Goal: Information Seeking & Learning: Learn about a topic

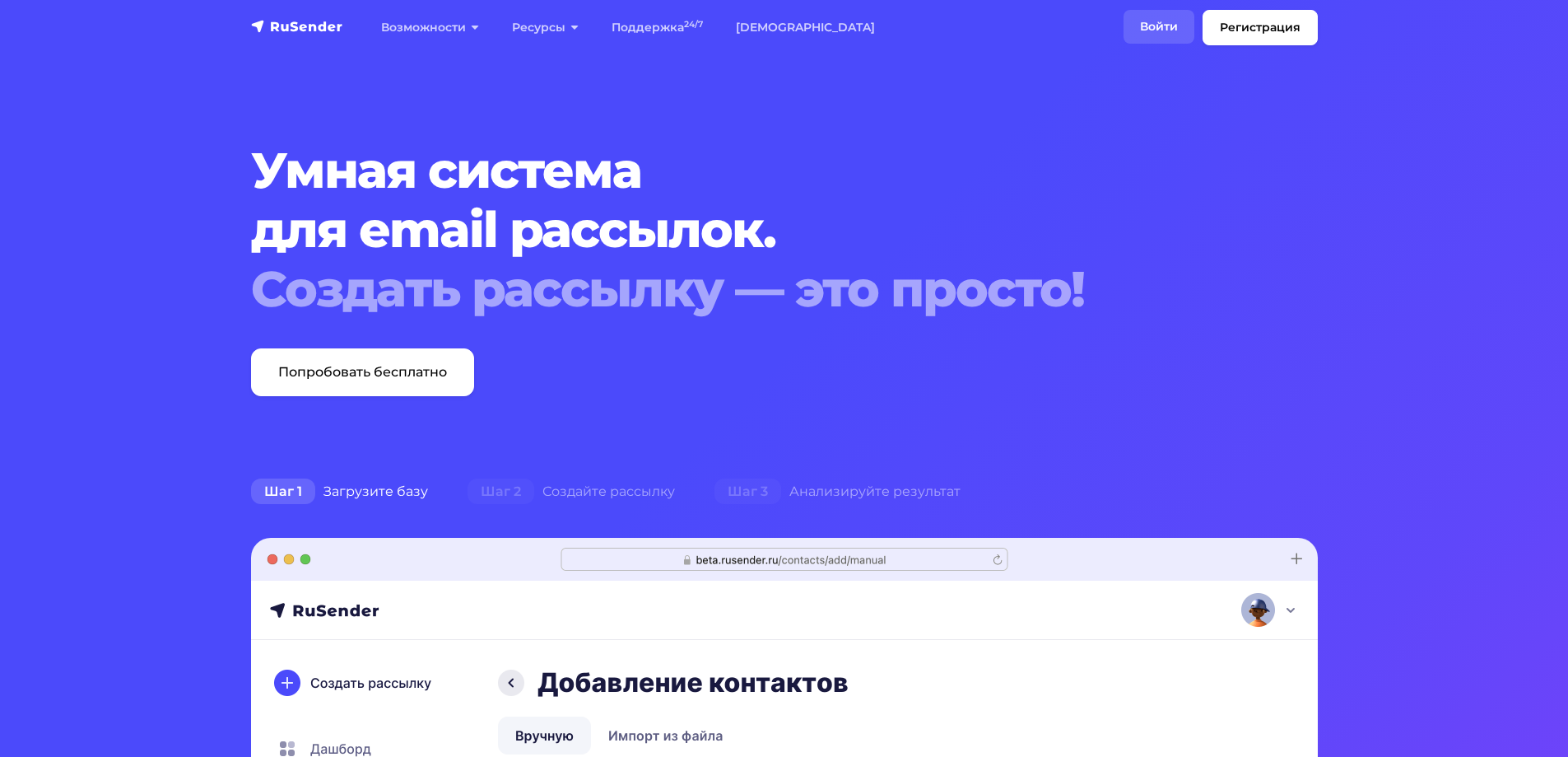
click at [1184, 28] on link "Войти" at bounding box center [1158, 27] width 71 height 34
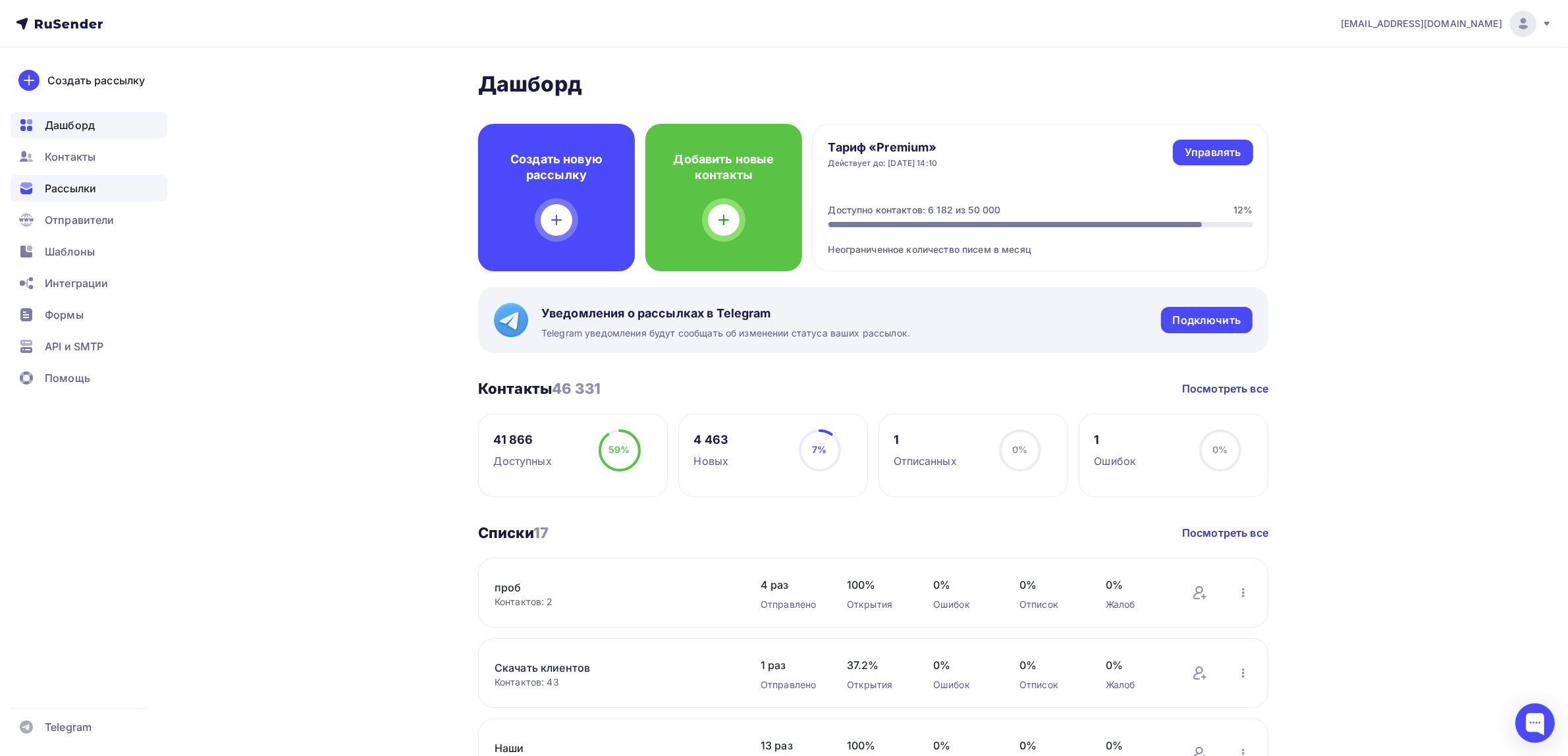
click at [80, 179] on div "Рассылки" at bounding box center [89, 188] width 157 height 26
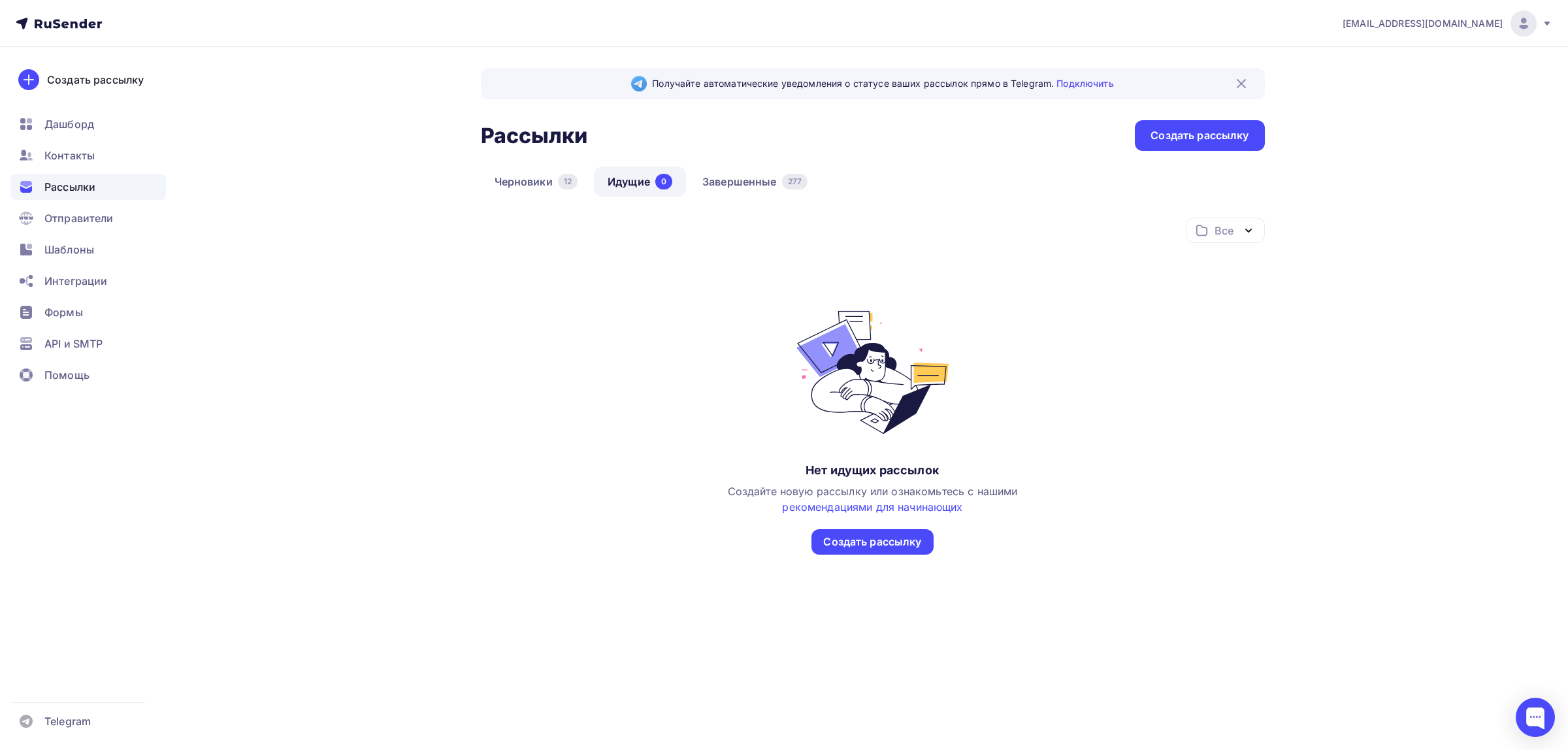
click at [713, 164] on div "Получайте автоматические уведомления о статусе ваших рассылок прямо в Telegram.…" at bounding box center [872, 343] width 784 height 551
click at [734, 169] on div "Получайте автоматические уведомления о статусе ваших рассылок прямо в Telegram.…" at bounding box center [872, 343] width 784 height 551
click at [737, 187] on link "Завершенные 277" at bounding box center [755, 181] width 133 height 30
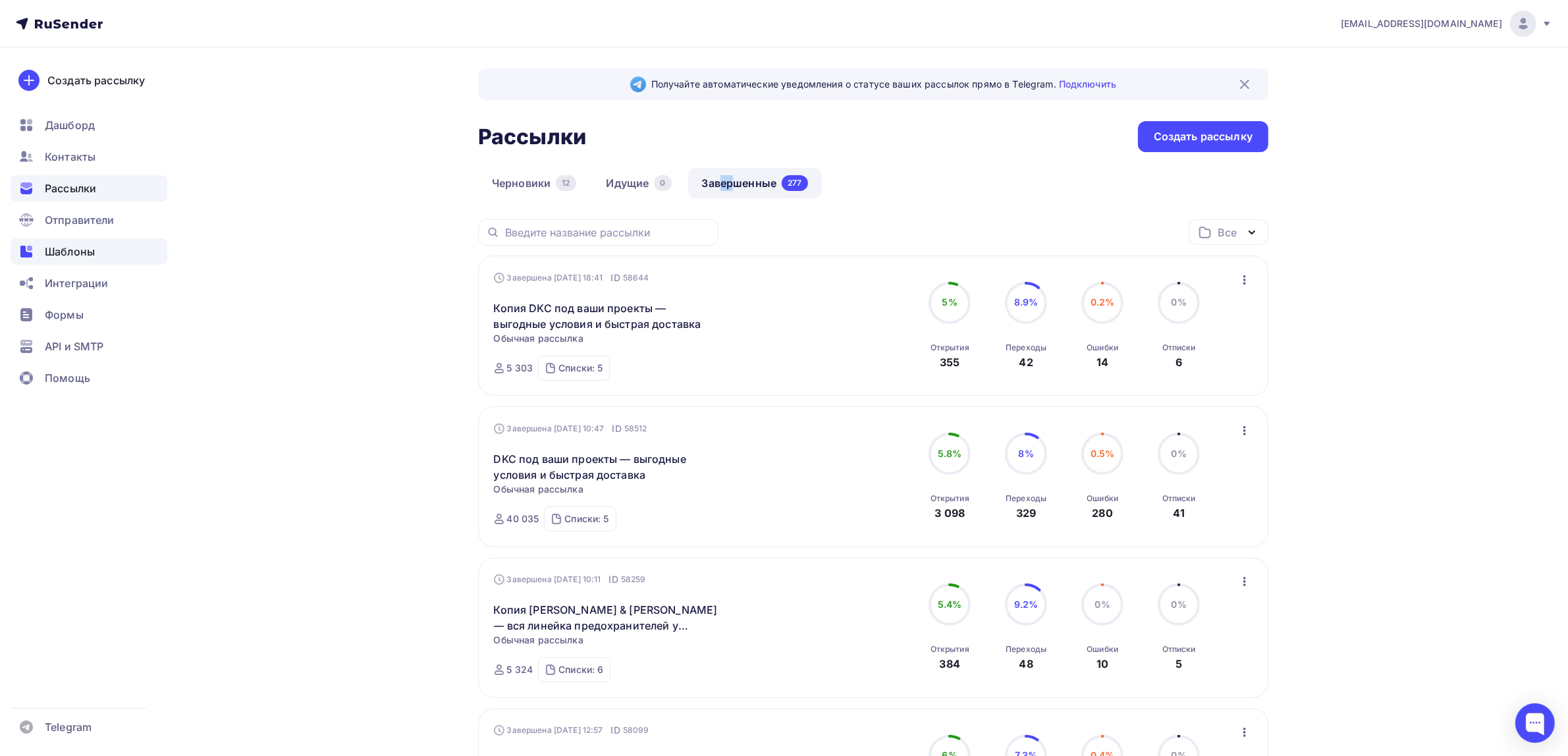
click at [86, 255] on span "Шаблоны" at bounding box center [70, 252] width 50 height 16
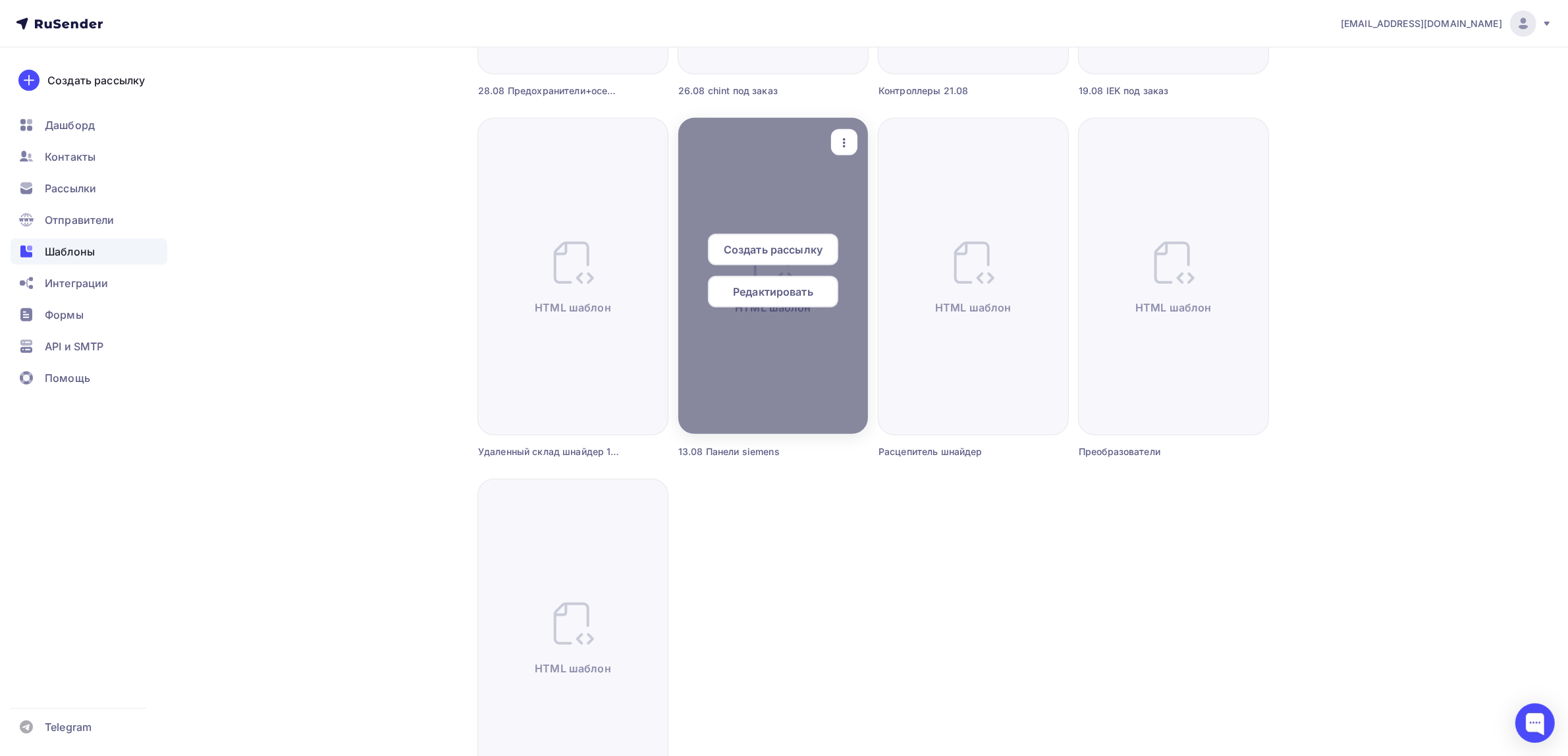
scroll to position [740, 0]
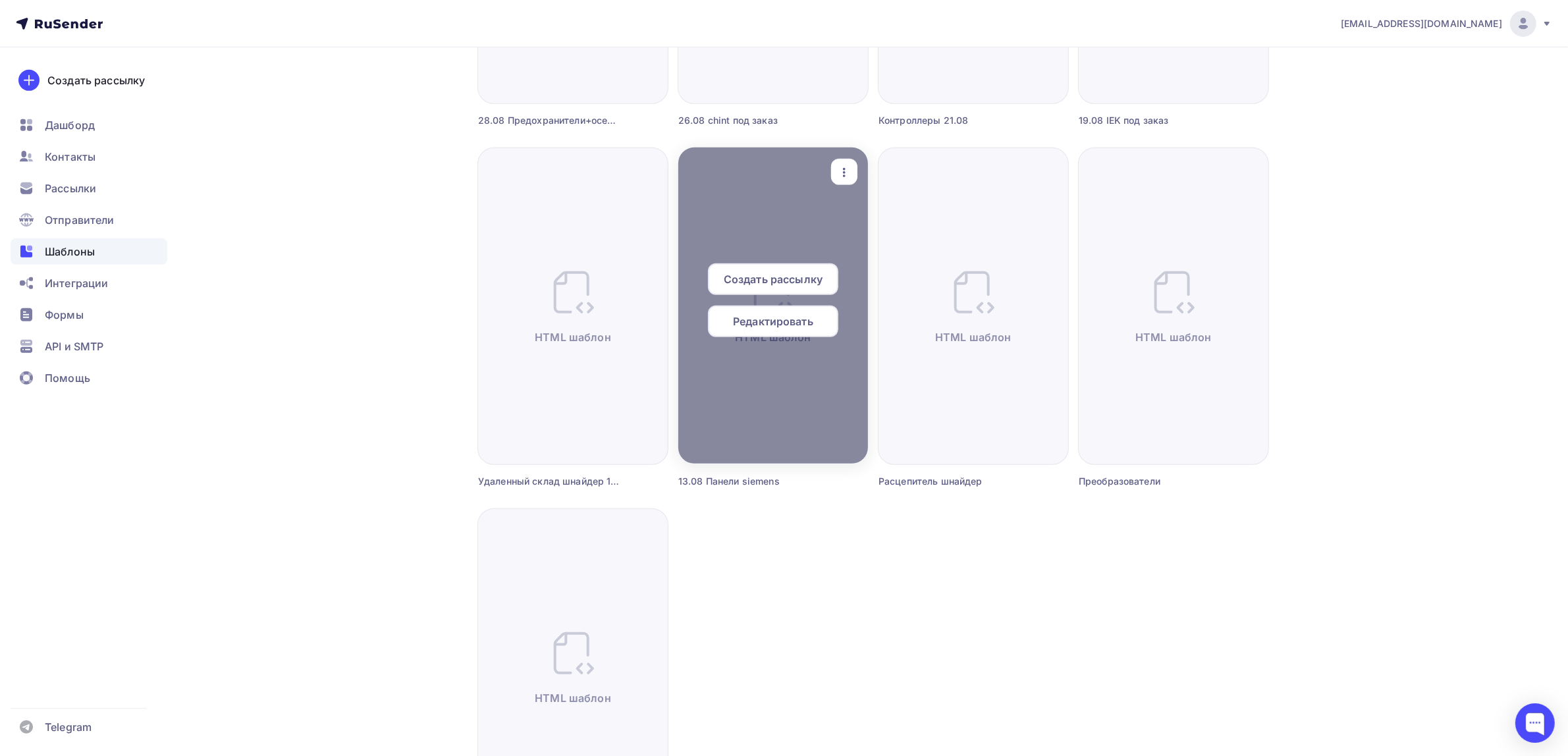
click at [847, 166] on icon "button" at bounding box center [844, 172] width 16 height 16
click at [927, 234] on div "Предпросмотр" at bounding box center [913, 237] width 81 height 16
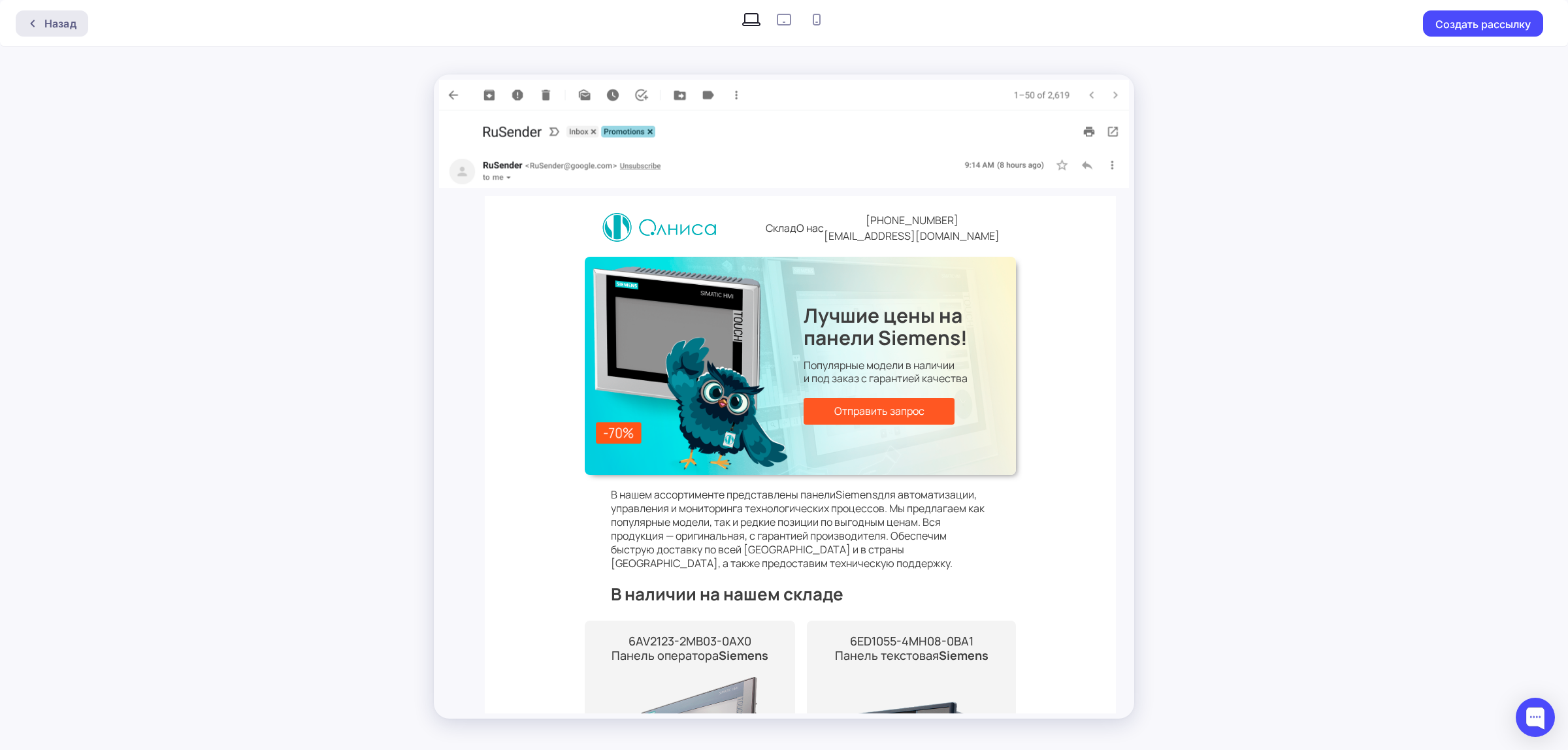
click at [84, 30] on div "Назад" at bounding box center [52, 23] width 72 height 26
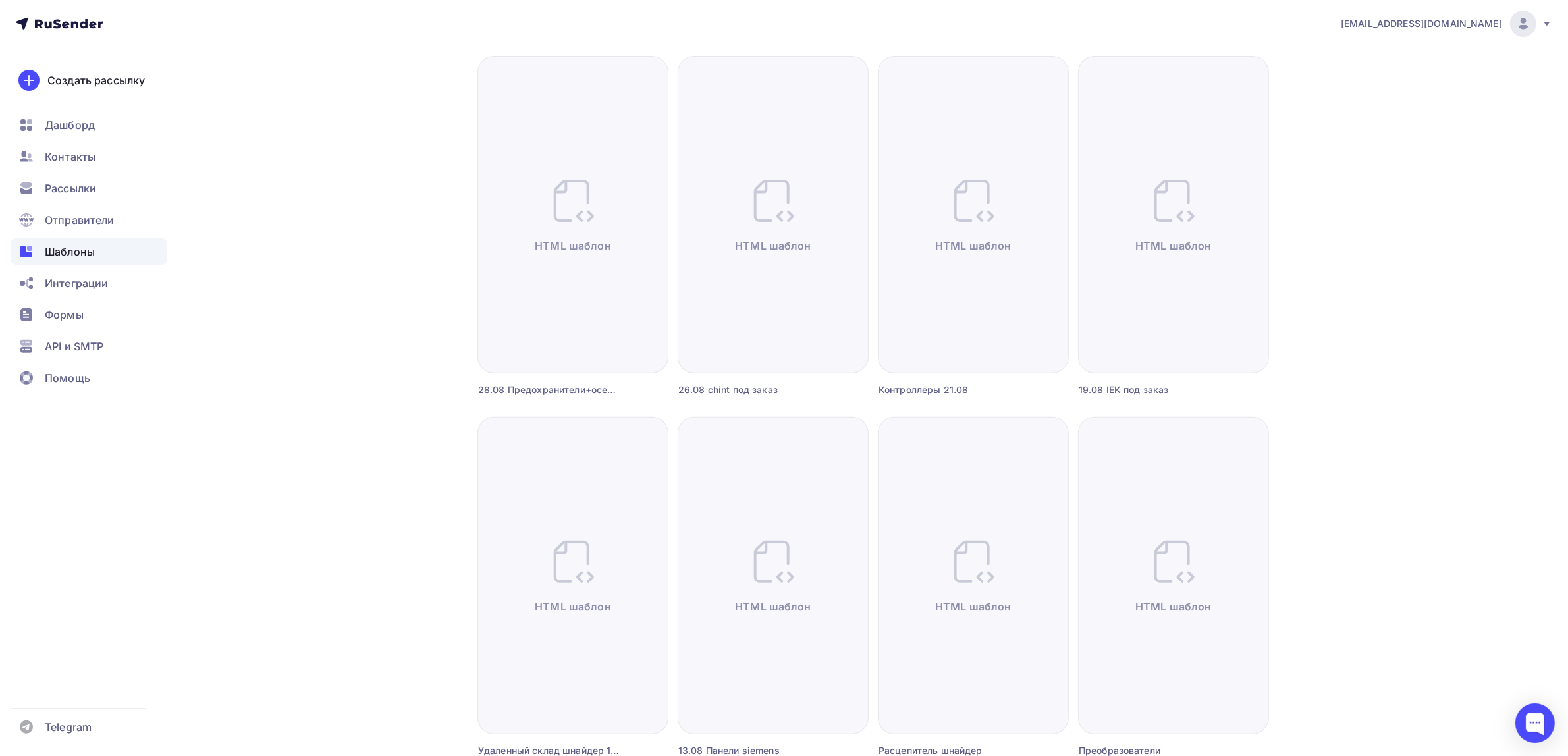
scroll to position [576, 0]
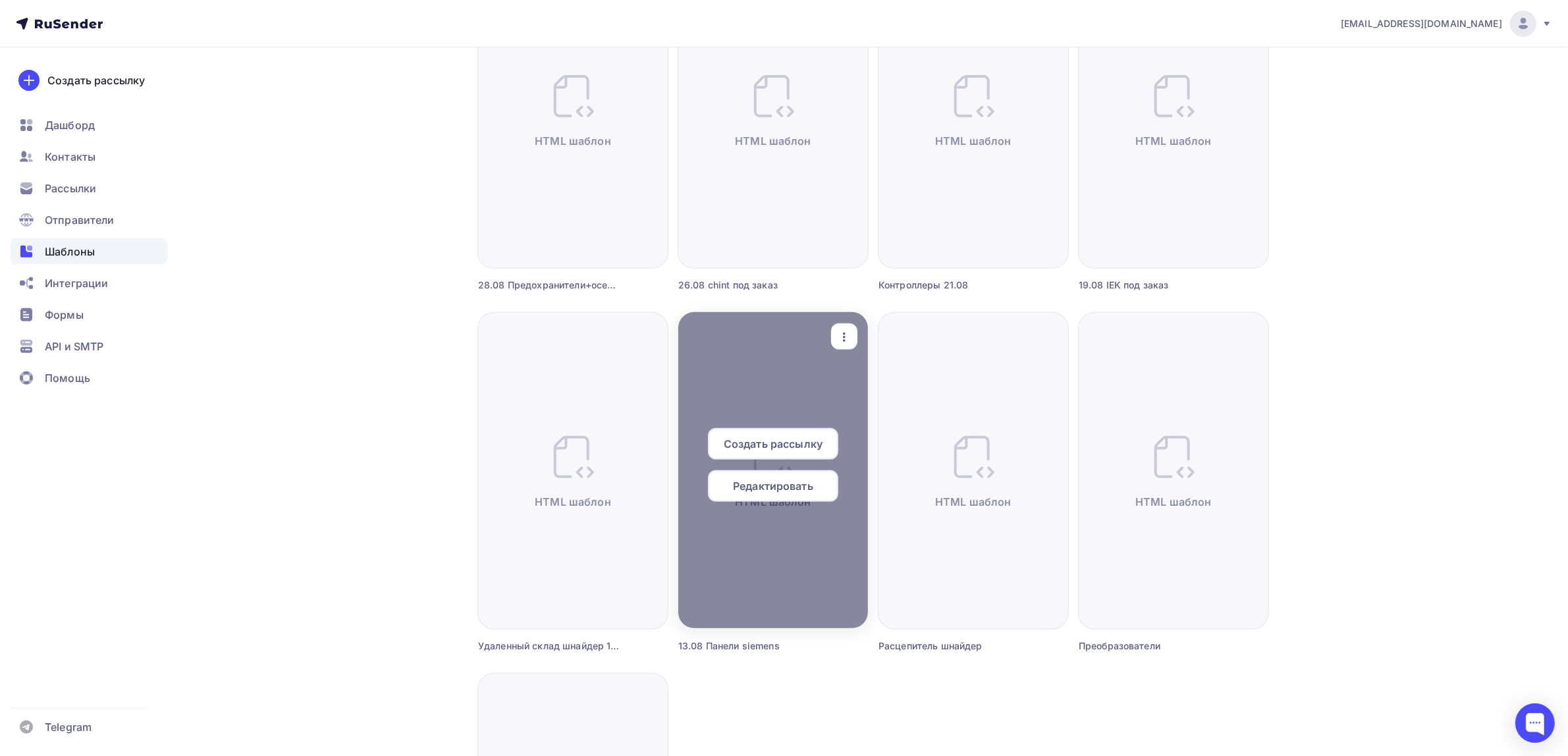
click at [849, 331] on icon "button" at bounding box center [844, 337] width 16 height 16
click at [887, 405] on div "Предпросмотр" at bounding box center [913, 402] width 81 height 16
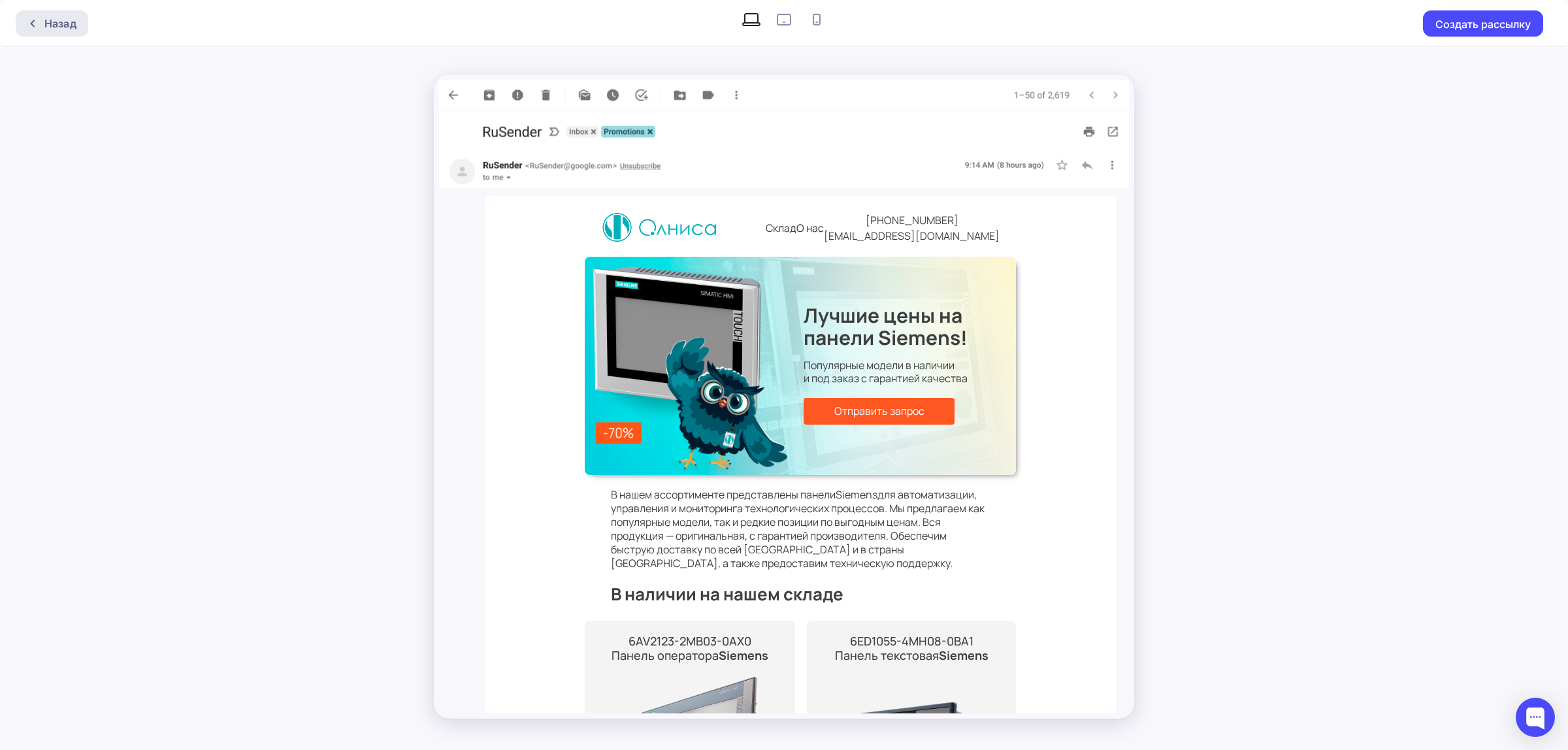
click at [77, 31] on div "Назад" at bounding box center [52, 23] width 72 height 26
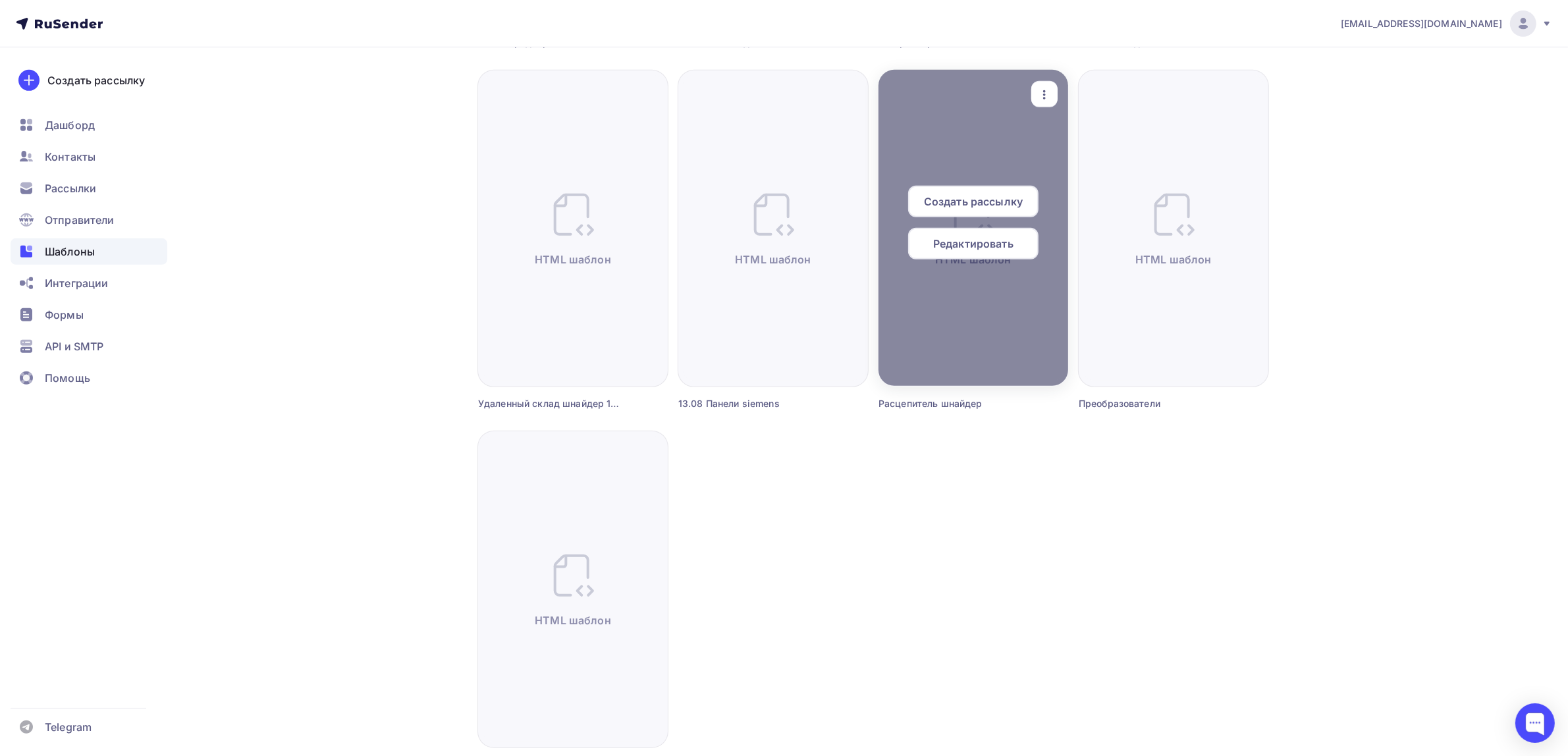
scroll to position [823, 0]
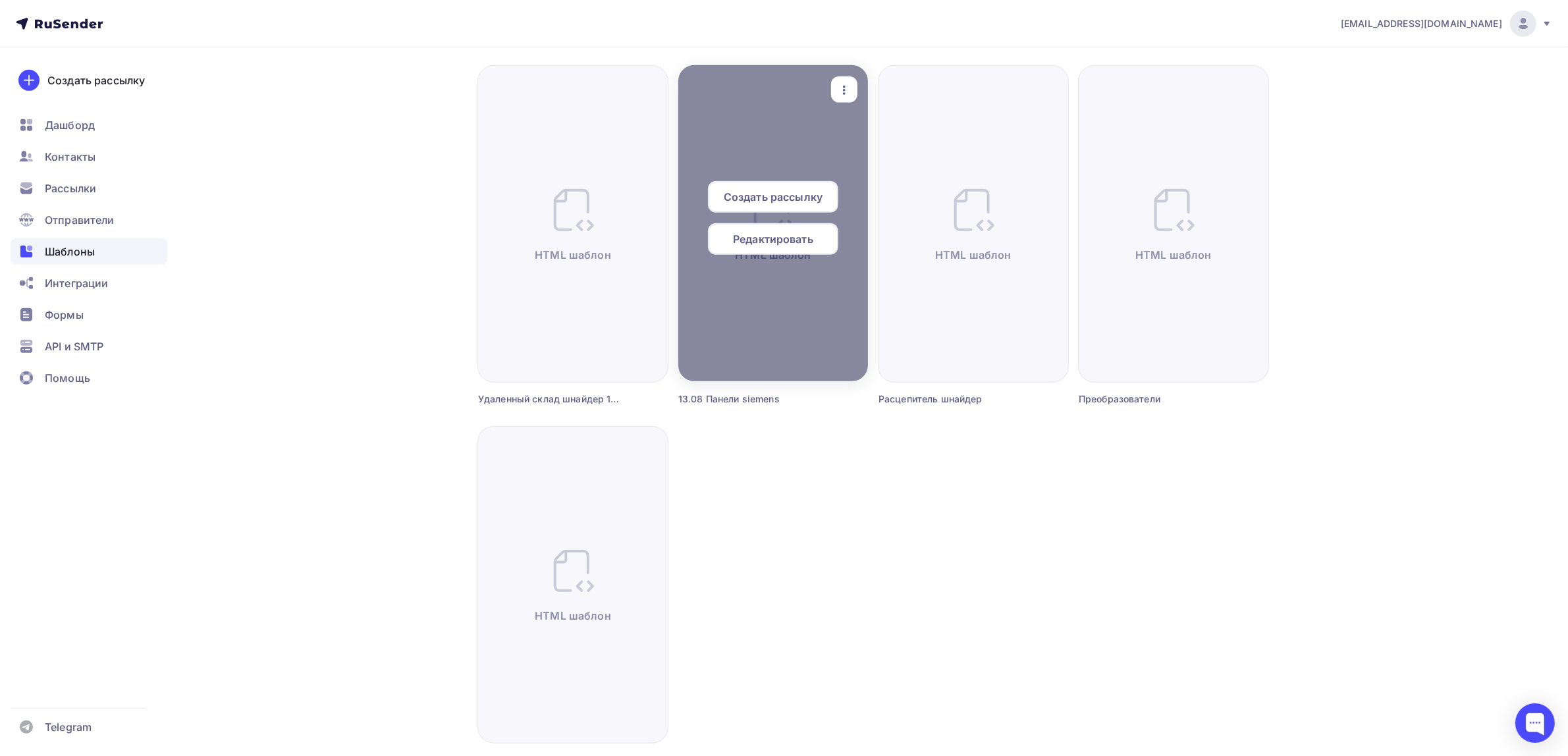
click at [840, 82] on icon "button" at bounding box center [844, 90] width 16 height 16
click at [858, 154] on icon at bounding box center [856, 154] width 16 height 16
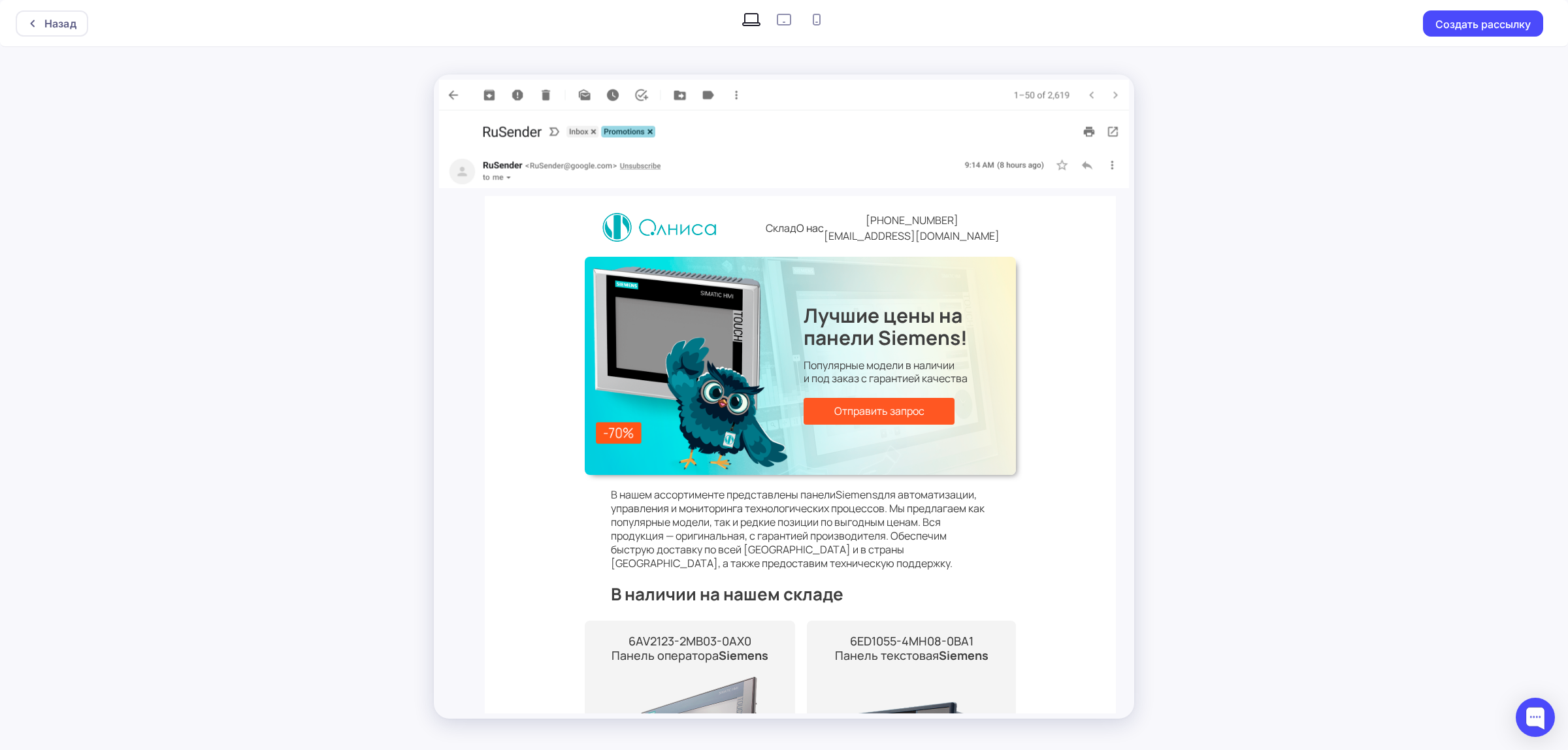
click at [734, 382] on img at bounding box center [691, 368] width 197 height 214
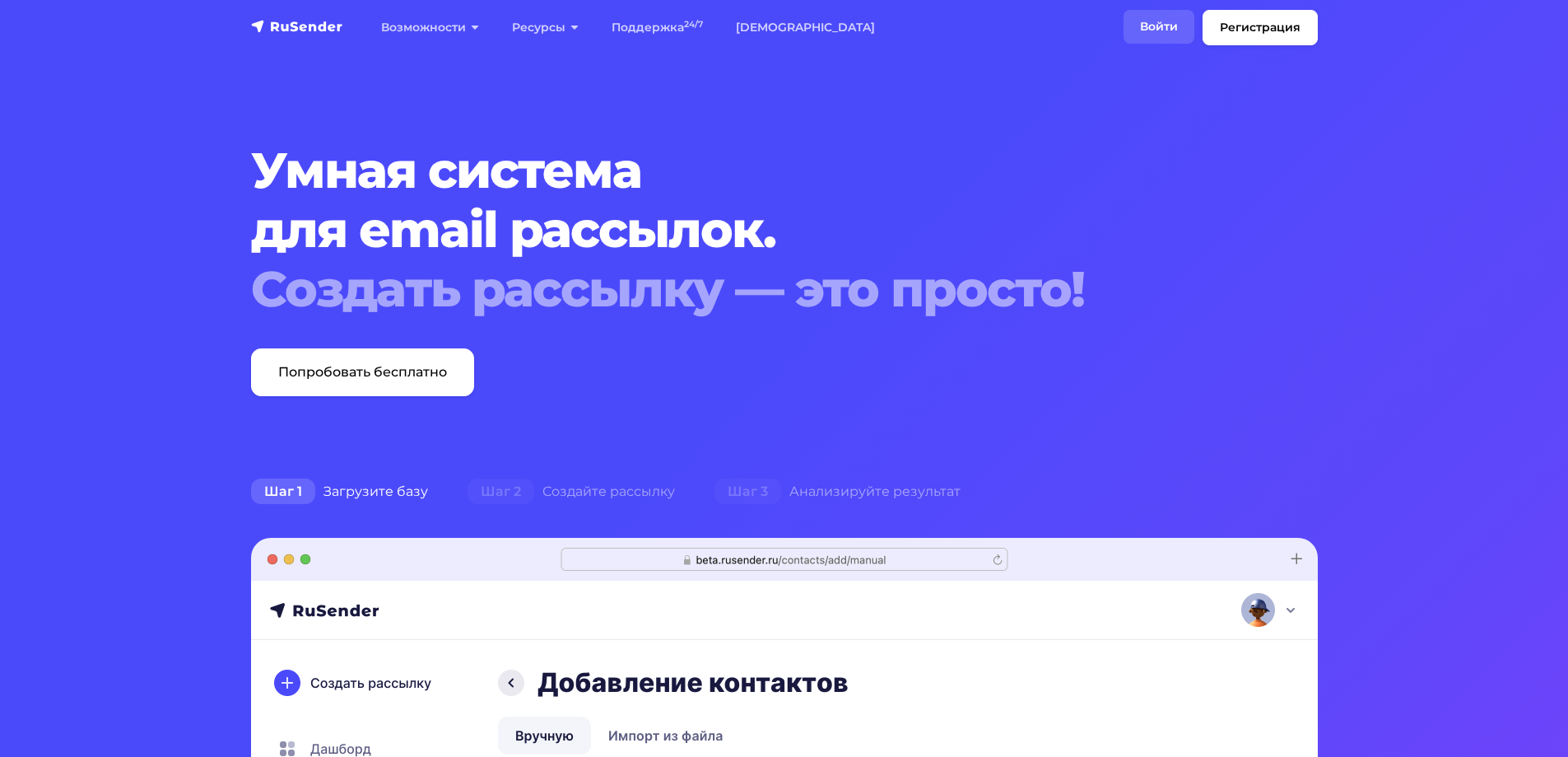
click at [1159, 38] on link "Войти" at bounding box center [1158, 27] width 71 height 34
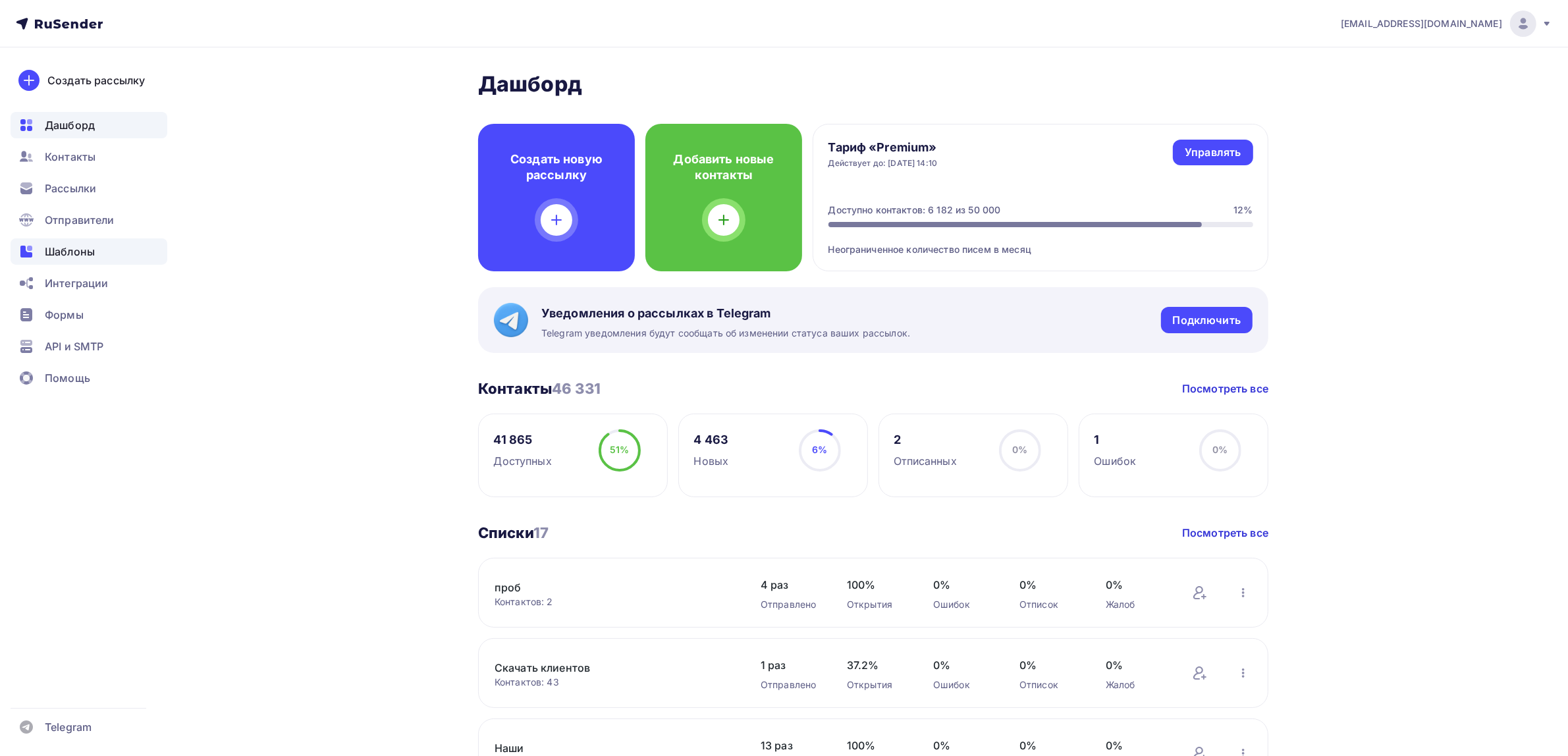
click at [93, 252] on span "Шаблоны" at bounding box center [70, 252] width 50 height 16
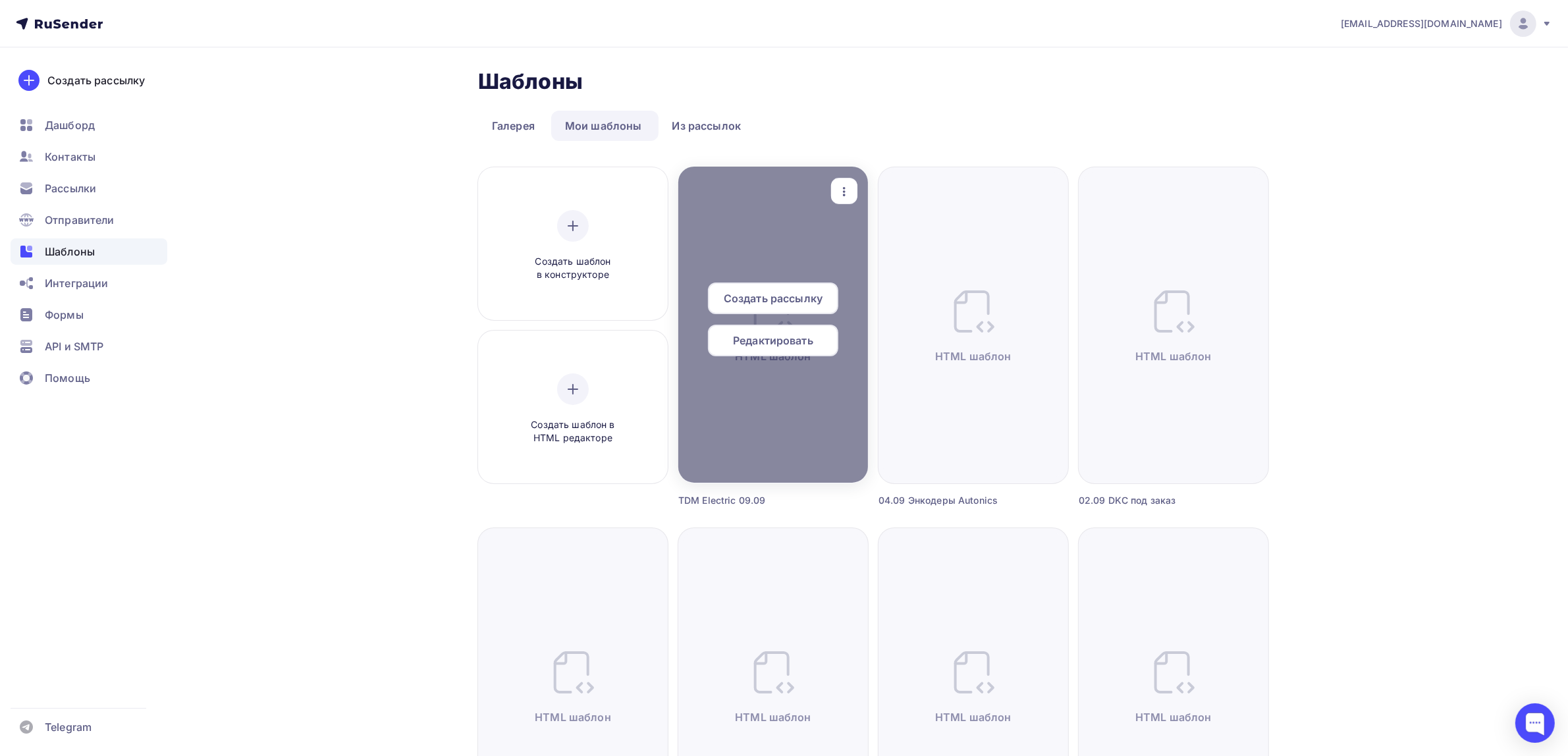
click at [844, 184] on icon "button" at bounding box center [844, 192] width 16 height 16
click at [887, 260] on div "Предпросмотр" at bounding box center [913, 256] width 81 height 16
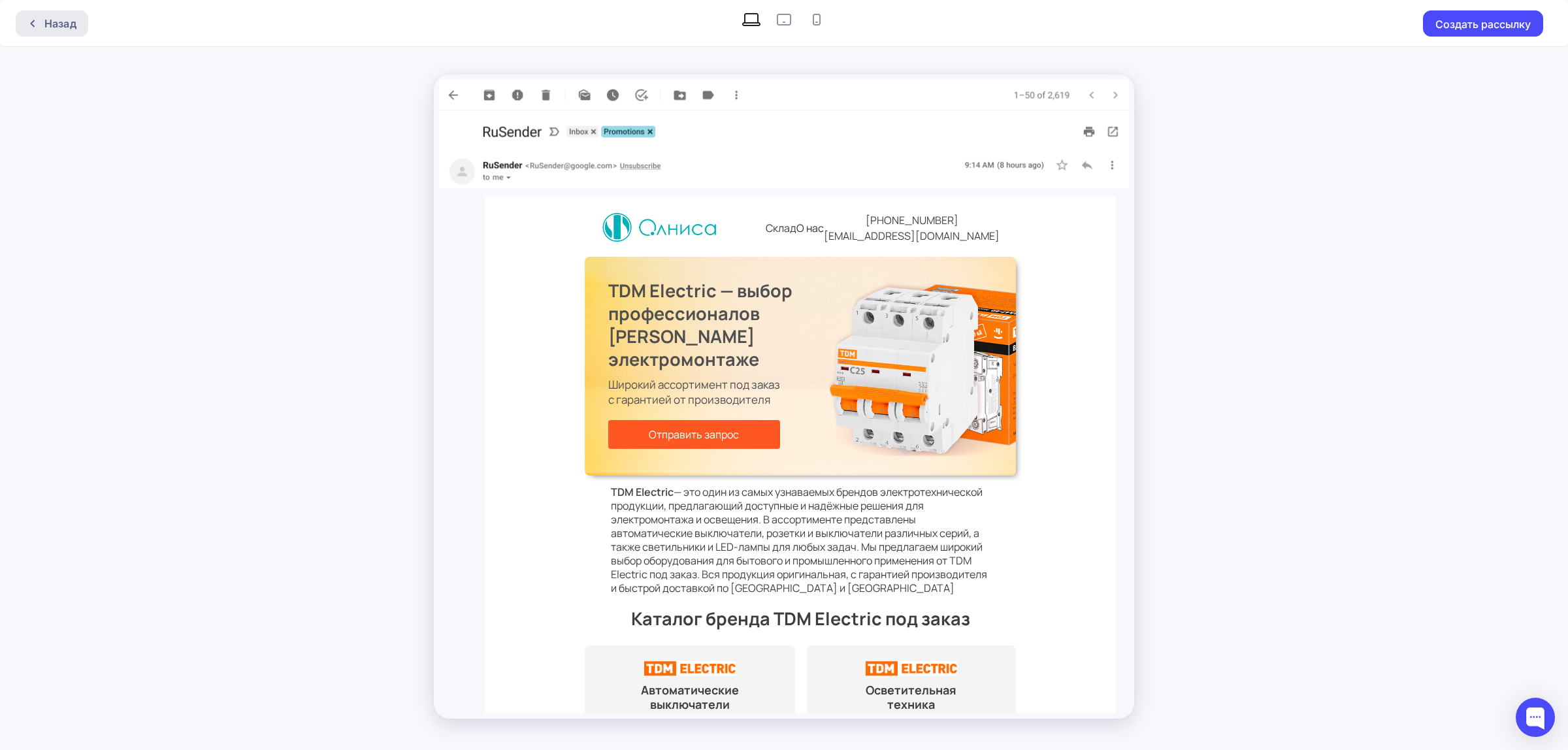
click at [76, 18] on div "Назад" at bounding box center [52, 23] width 72 height 26
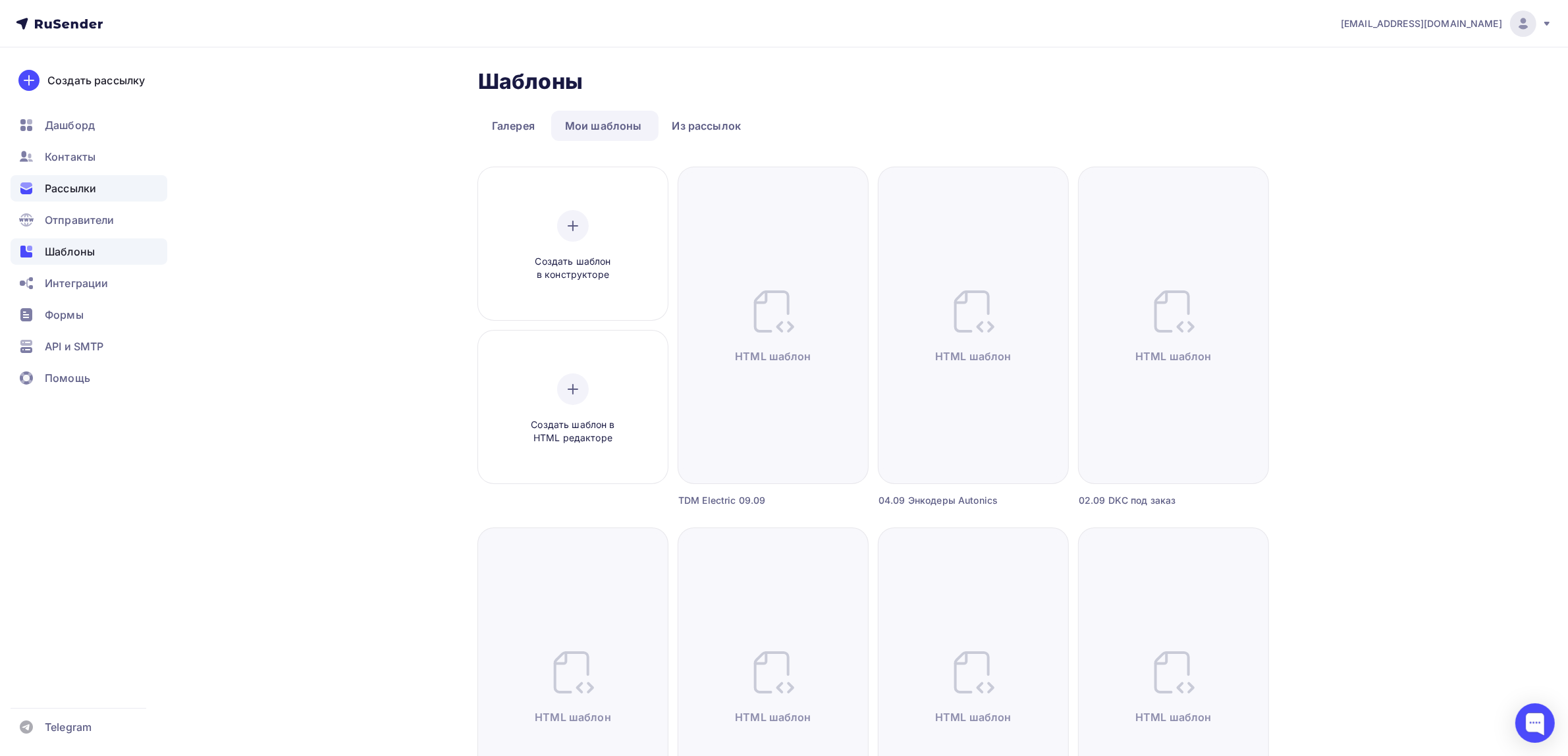
click at [94, 186] on span "Рассылки" at bounding box center [71, 188] width 51 height 16
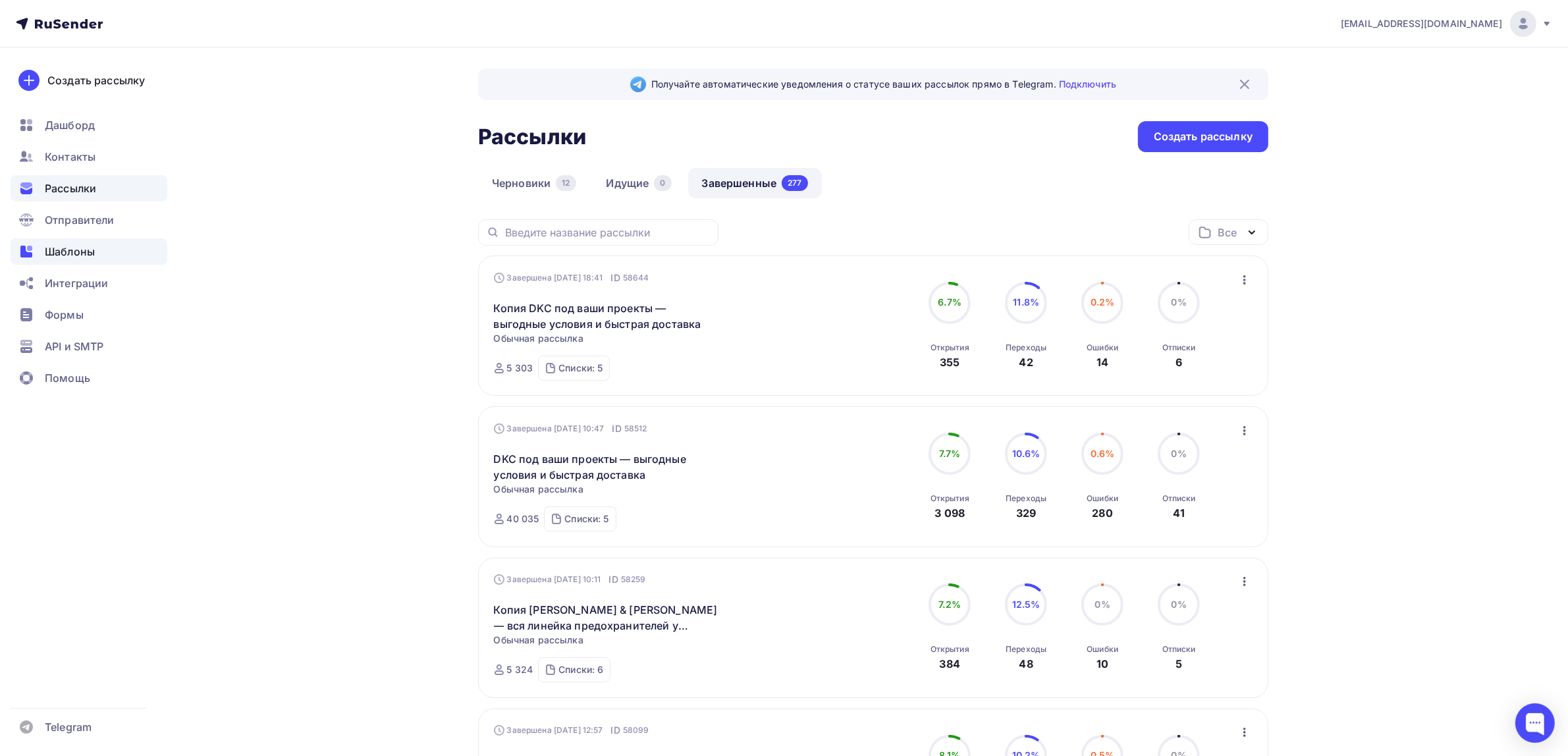
click at [78, 257] on span "Шаблоны" at bounding box center [70, 252] width 50 height 16
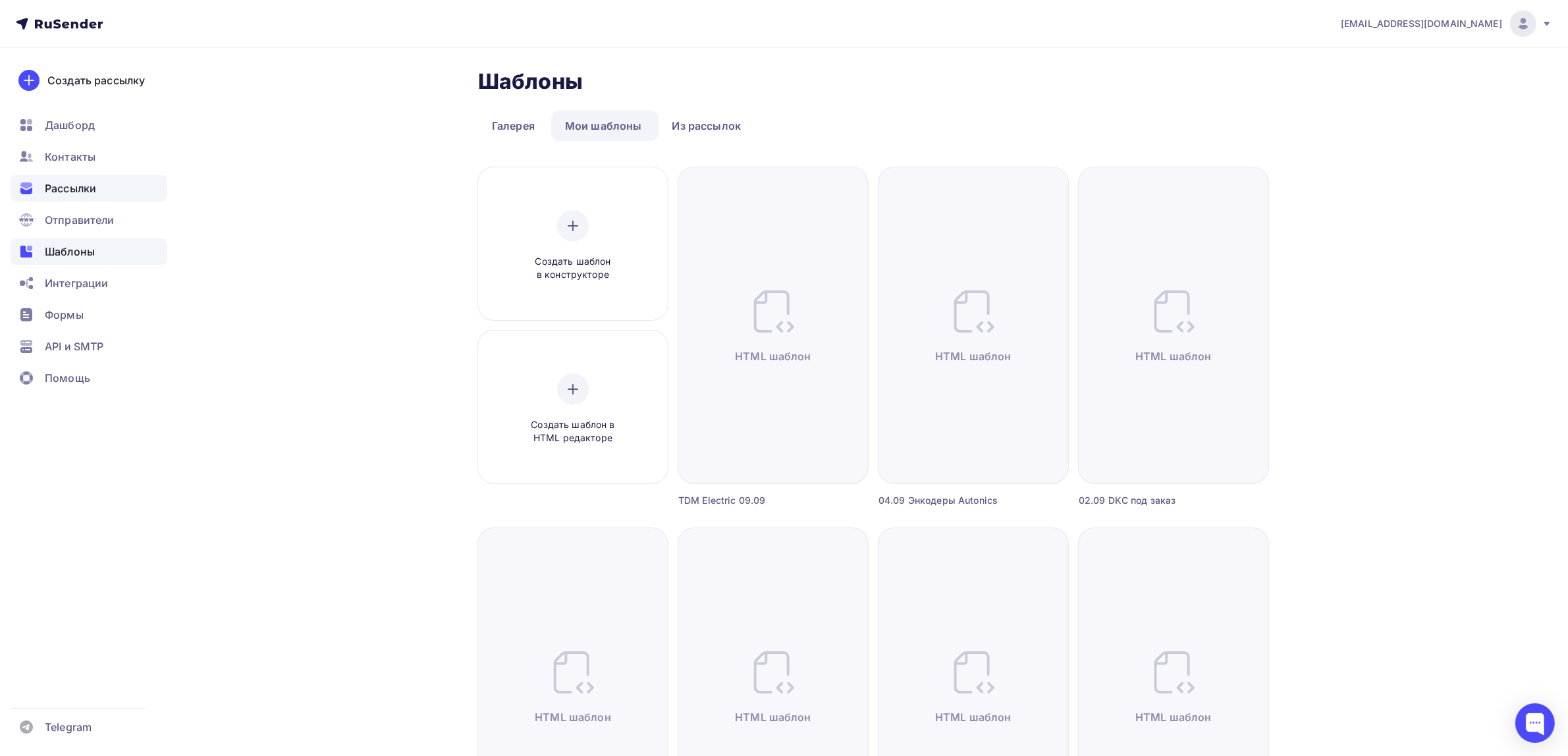
click at [86, 176] on div "Рассылки" at bounding box center [89, 188] width 157 height 26
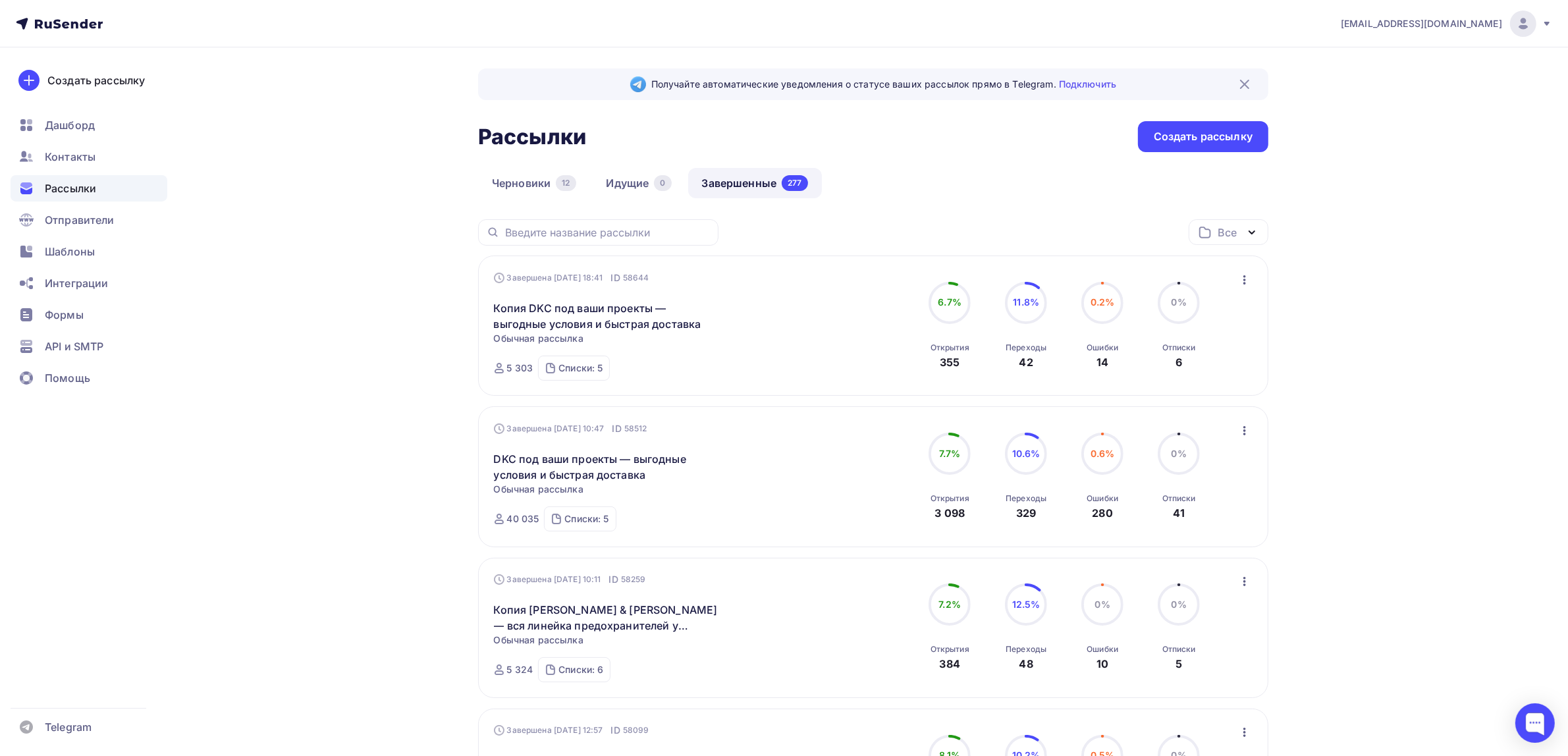
click at [97, 267] on ul "Дашборд Контакты Рассылки Отправители Шаблоны Интеграции Формы API и SMTP Помощь" at bounding box center [89, 255] width 157 height 287
click at [91, 255] on span "Шаблоны" at bounding box center [70, 252] width 50 height 16
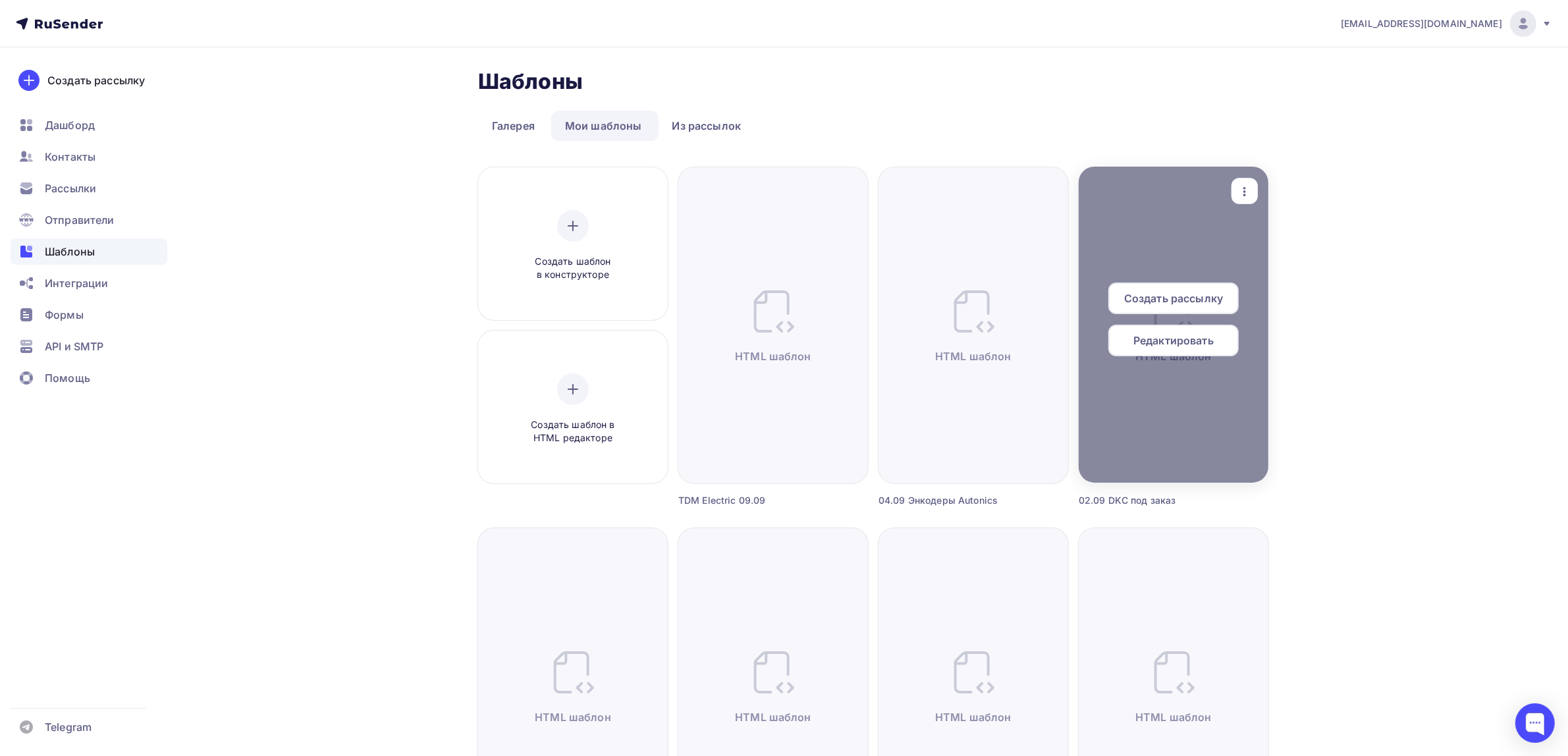
click at [1237, 193] on icon "button" at bounding box center [1245, 192] width 16 height 16
click at [1275, 259] on div "Предпросмотр" at bounding box center [1313, 256] width 81 height 16
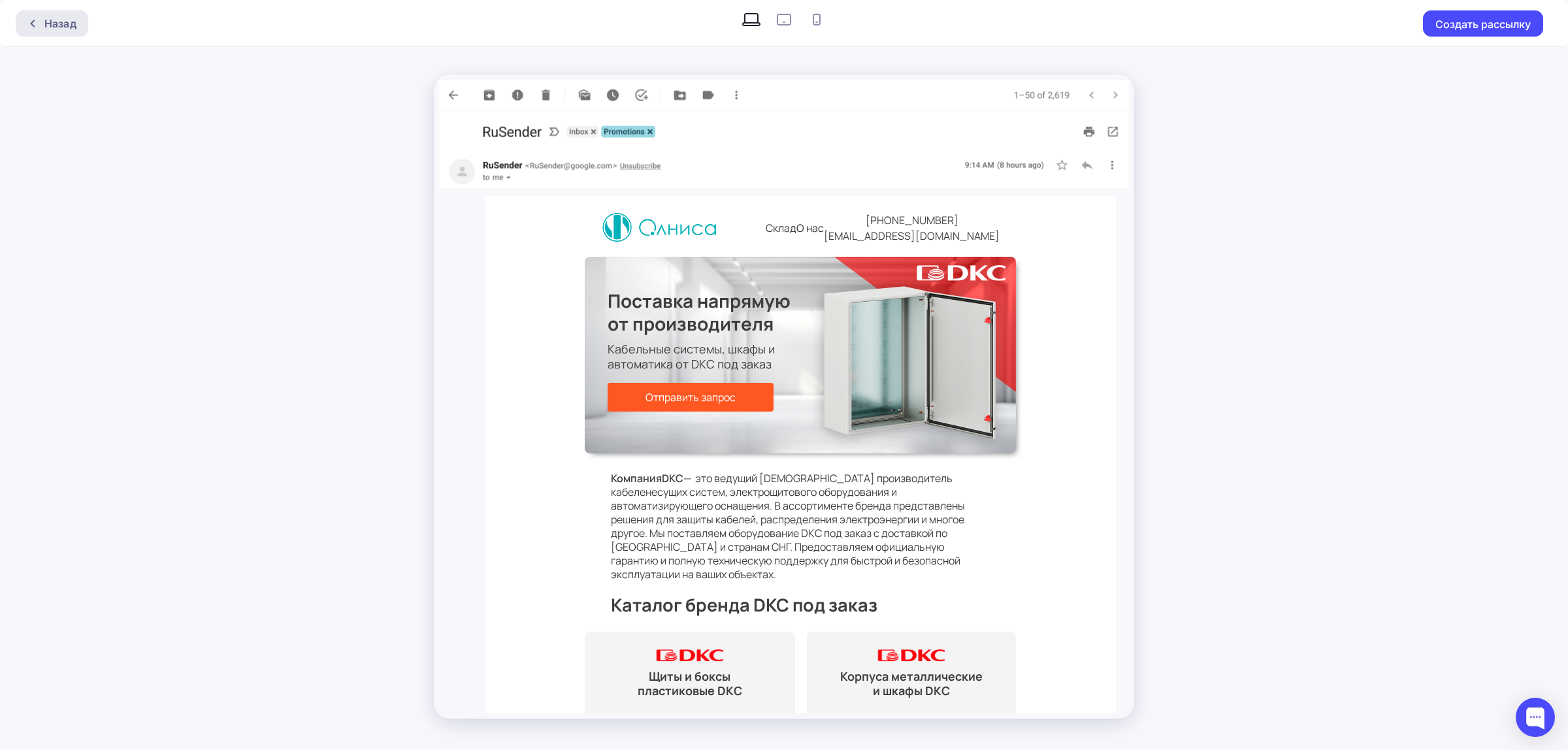
click at [45, 23] on div "Назад" at bounding box center [60, 23] width 32 height 16
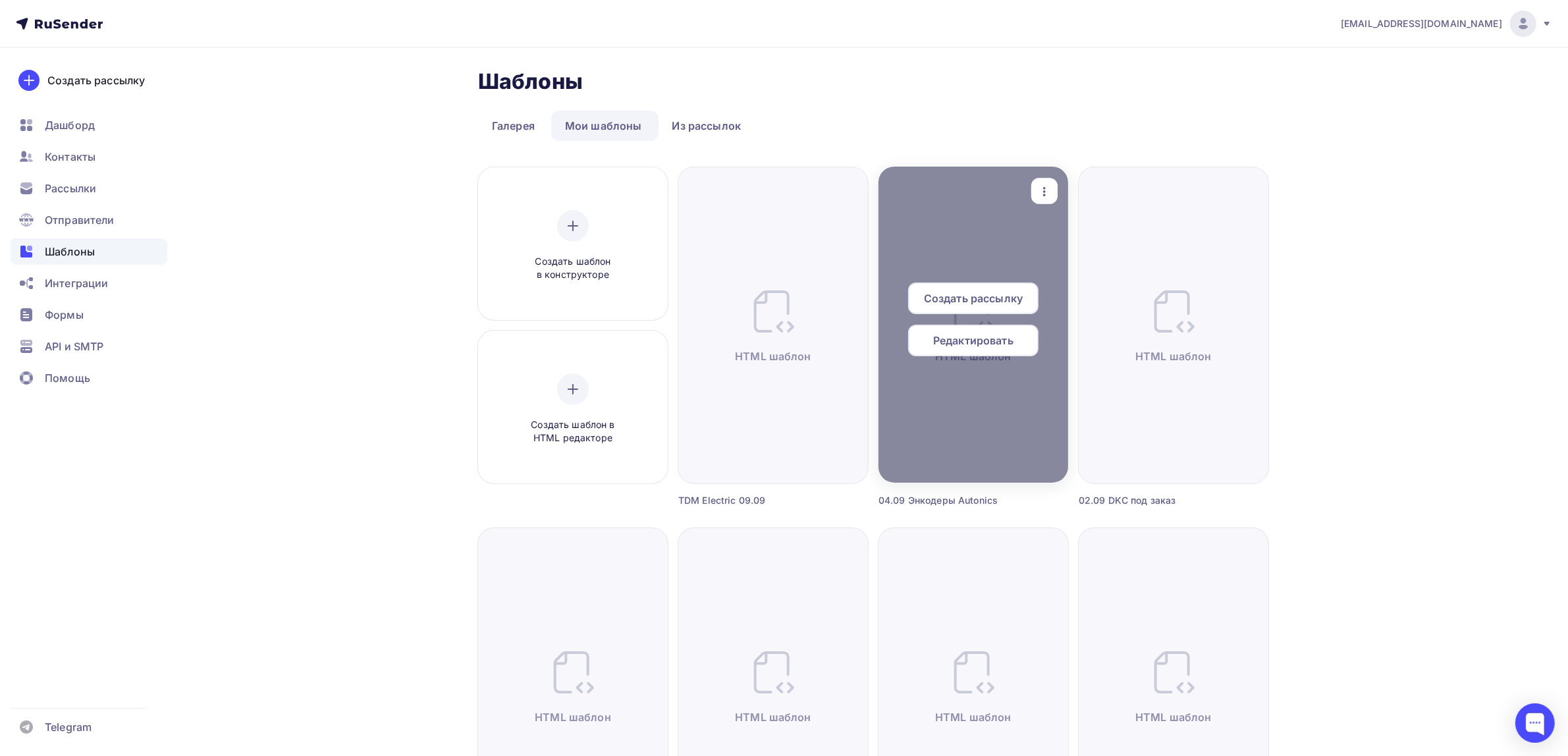
click at [1035, 194] on div "button" at bounding box center [1045, 192] width 26 height 26
click at [1062, 248] on icon at bounding box center [1056, 256] width 16 height 16
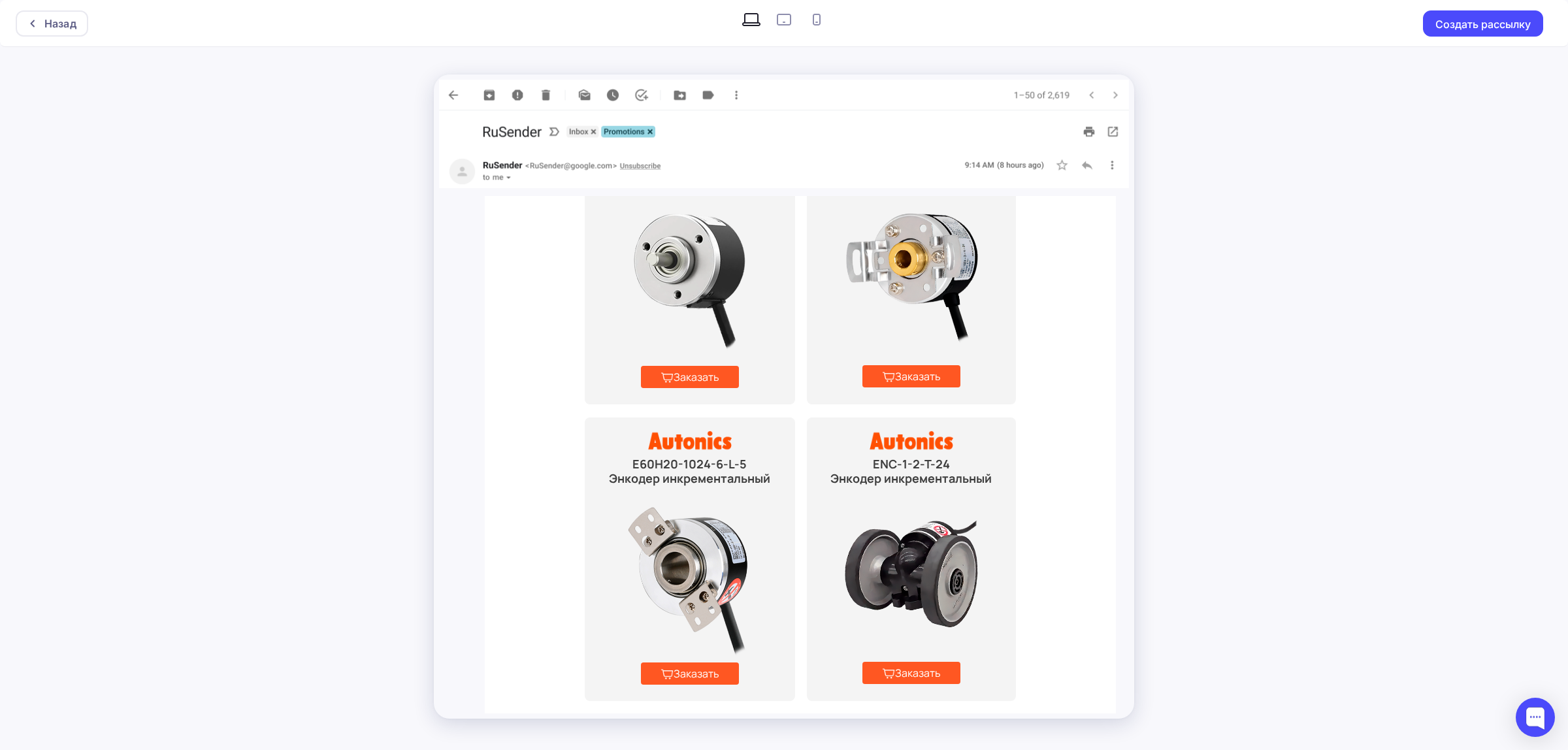
scroll to position [490, 0]
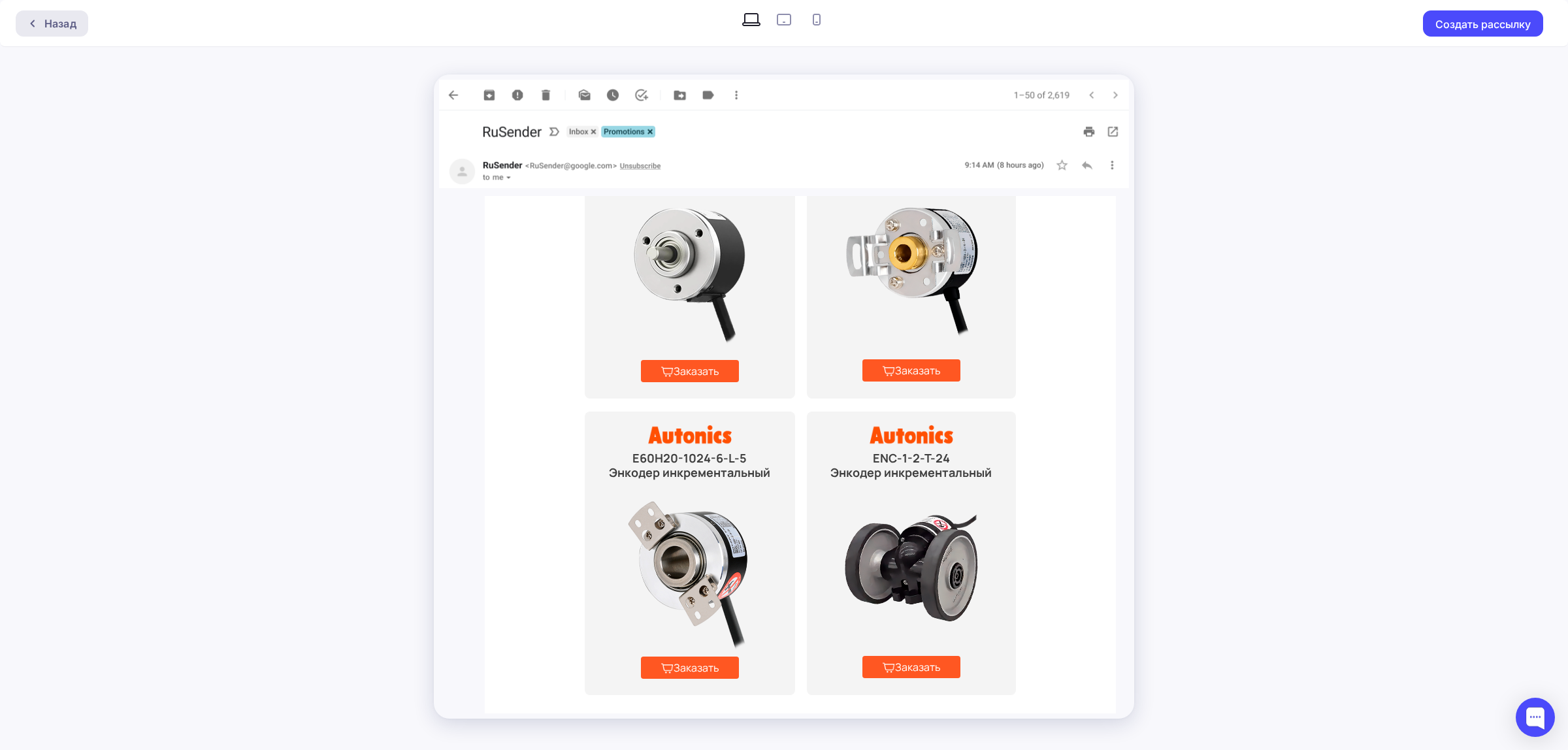
click at [52, 33] on div "Назад" at bounding box center [52, 23] width 72 height 26
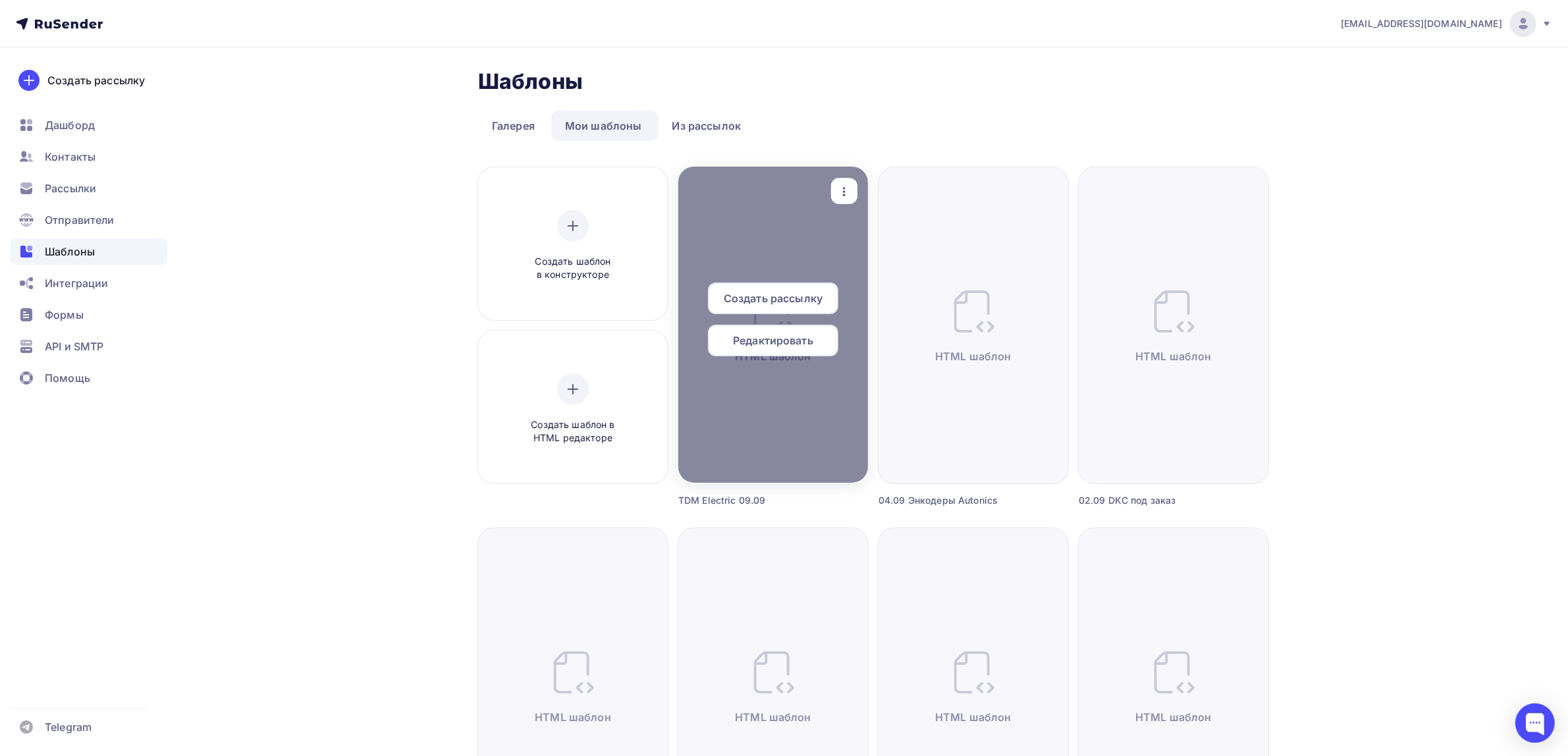
click at [847, 192] on icon "button" at bounding box center [844, 192] width 16 height 16
click at [889, 257] on div "Предпросмотр" at bounding box center [913, 256] width 81 height 16
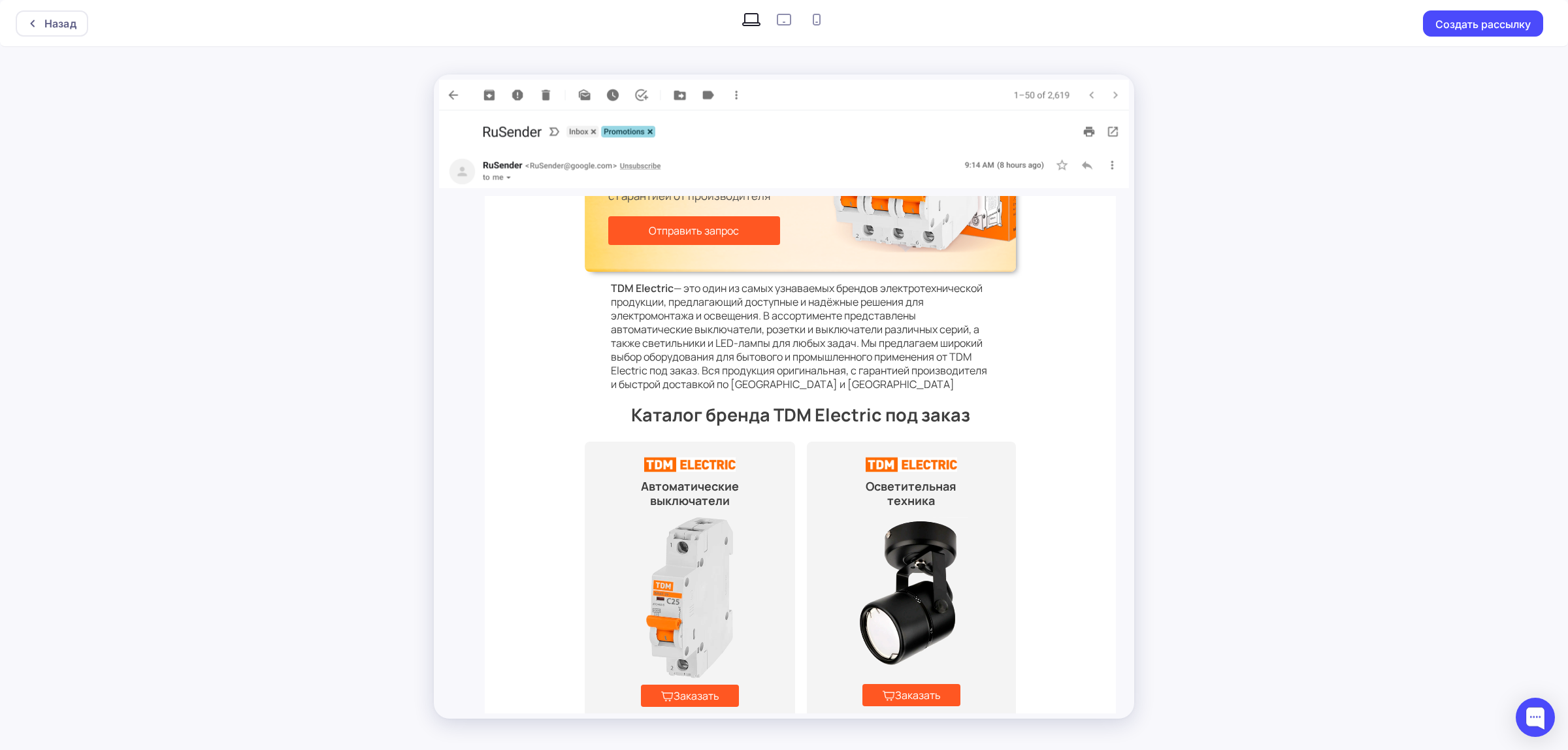
scroll to position [40, 0]
